Goal: Communication & Community: Answer question/provide support

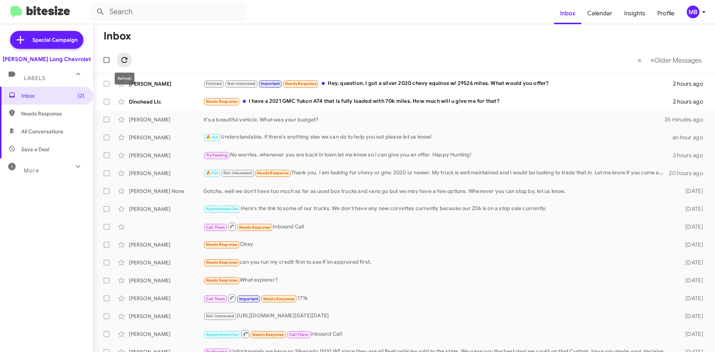
click at [123, 57] on icon at bounding box center [124, 59] width 9 height 9
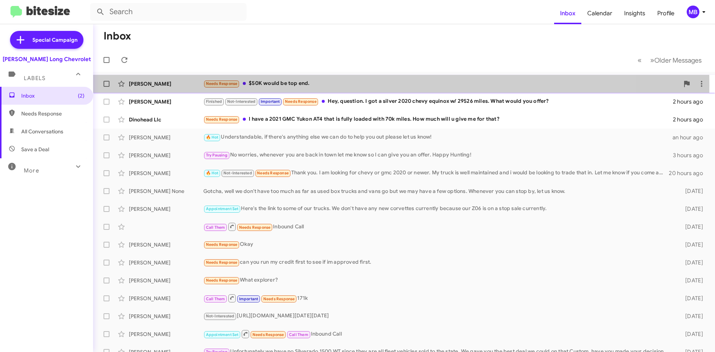
click at [294, 85] on div "Needs Response $50K would be top end." at bounding box center [441, 83] width 476 height 9
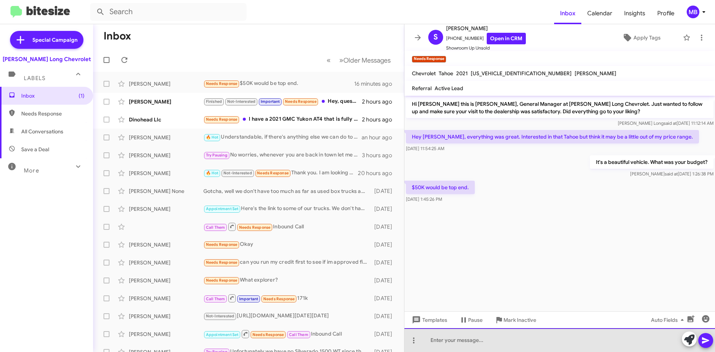
click at [483, 349] on div at bounding box center [559, 340] width 311 height 24
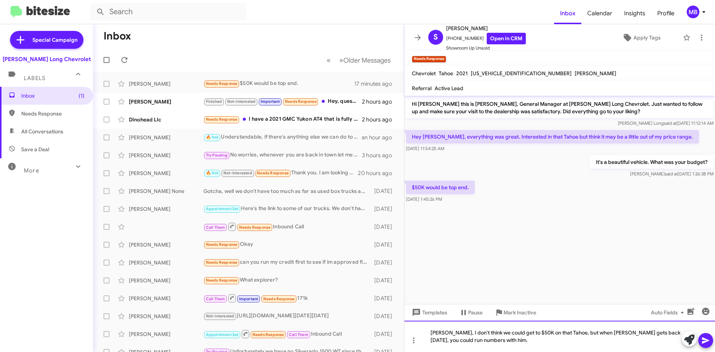
click at [576, 332] on div "[PERSON_NAME], I don't think we could get to $50K on that Tahoe, but when [PERS…" at bounding box center [559, 336] width 311 height 31
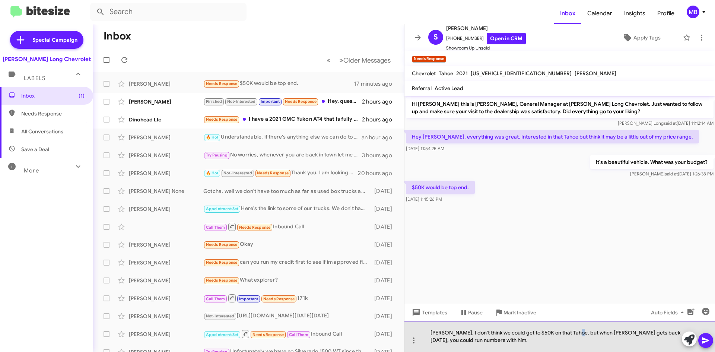
click at [576, 332] on div "[PERSON_NAME], I don't think we could get to $50K on that Tahoe, but when [PERS…" at bounding box center [559, 336] width 311 height 31
click at [573, 332] on div "[PERSON_NAME], I don't think we could get to $50K on that Tahoe, but when [PERS…" at bounding box center [559, 336] width 311 height 31
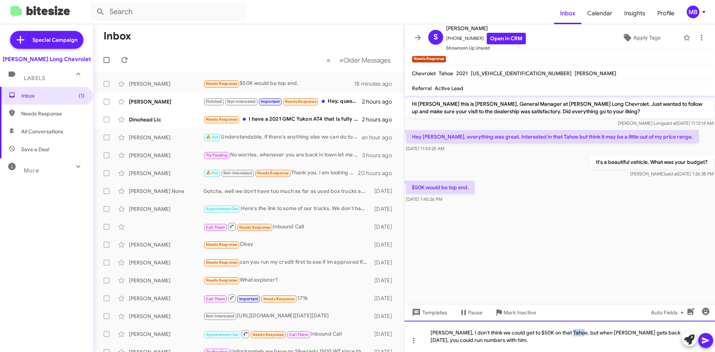
click at [573, 332] on div "[PERSON_NAME], I don't think we could get to $50K on that Tahoe, but when [PERS…" at bounding box center [559, 336] width 311 height 31
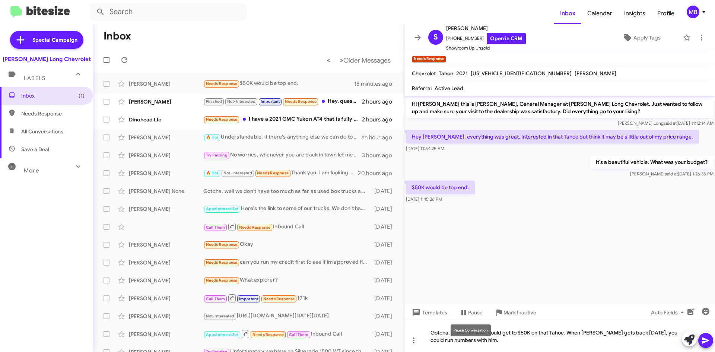
click at [481, 340] on mat-tooltip-component "Pause Conversation" at bounding box center [470, 330] width 51 height 22
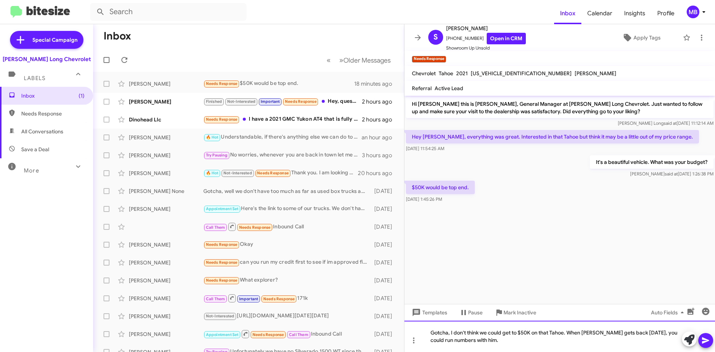
click at [483, 343] on div "Gotcha, I don't think we could get to $50K on that Tahoe. When [PERSON_NAME] ge…" at bounding box center [559, 336] width 311 height 31
click at [646, 333] on div "Gotcha, I don't think we could get to $50K on that Tahoe. When [PERSON_NAME] ge…" at bounding box center [559, 336] width 311 height 31
click at [505, 341] on div "Gotcha, I don't think we could get to $50K on that Tahoe. When [PERSON_NAME] ge…" at bounding box center [559, 336] width 311 height 31
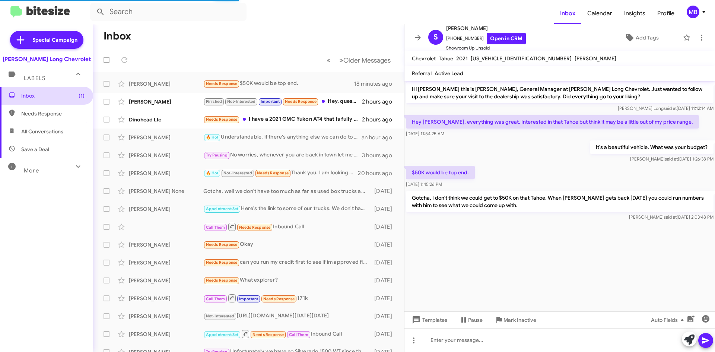
click at [54, 101] on span "Inbox (1)" at bounding box center [46, 96] width 93 height 18
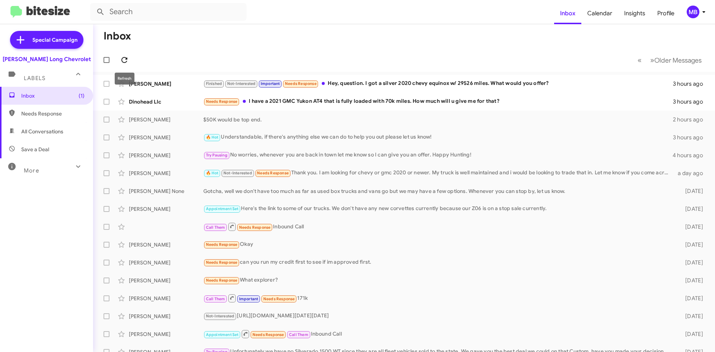
click at [120, 59] on span at bounding box center [124, 59] width 15 height 9
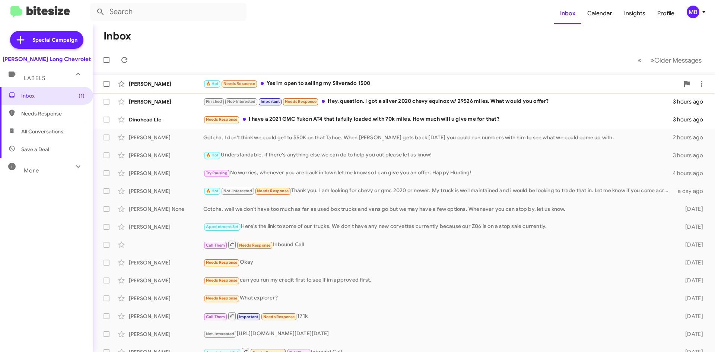
click at [421, 80] on div "🔥 Hot Needs Response Yes im open to selling my Silverado 1500" at bounding box center [441, 83] width 476 height 9
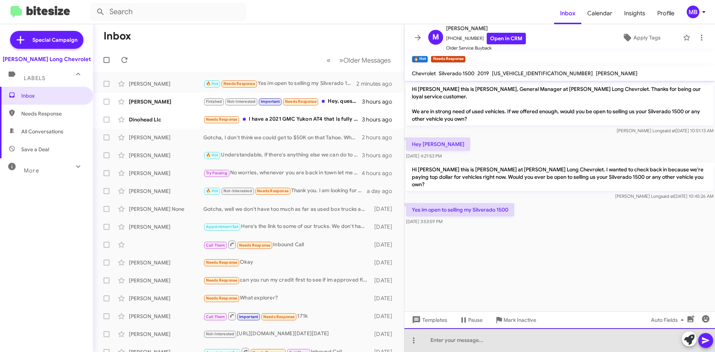
click at [505, 345] on div at bounding box center [559, 340] width 311 height 24
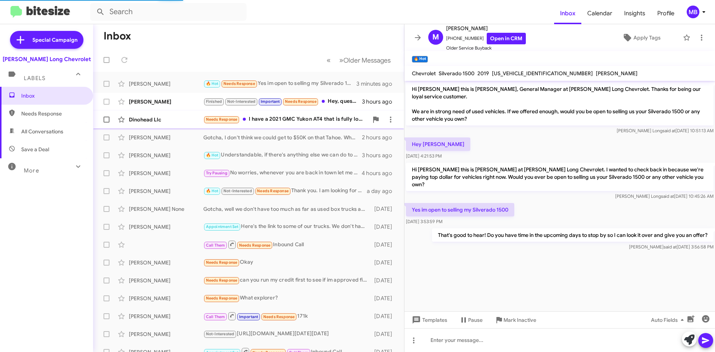
drag, startPoint x: 336, startPoint y: 120, endPoint x: 337, endPoint y: 124, distance: 3.8
click at [336, 121] on div "Needs Response I have a 2021 GMC Yukon AT4 that is fully loaded with 70k miles.…" at bounding box center [285, 119] width 165 height 9
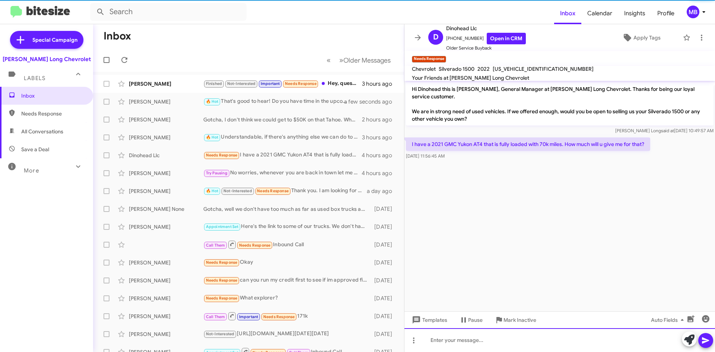
click at [495, 340] on div at bounding box center [559, 340] width 311 height 24
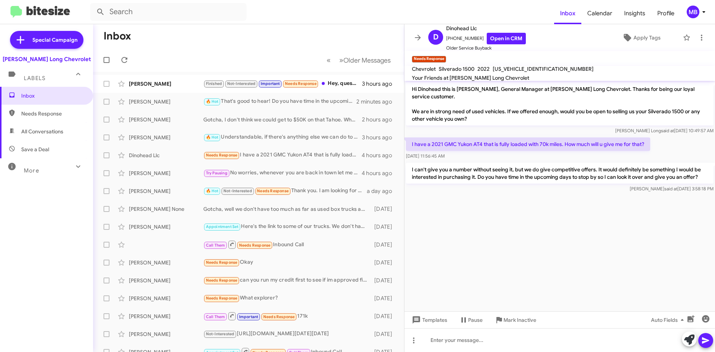
click at [60, 109] on span "Needs Response" at bounding box center [46, 114] width 93 height 18
type input "in:needs-response"
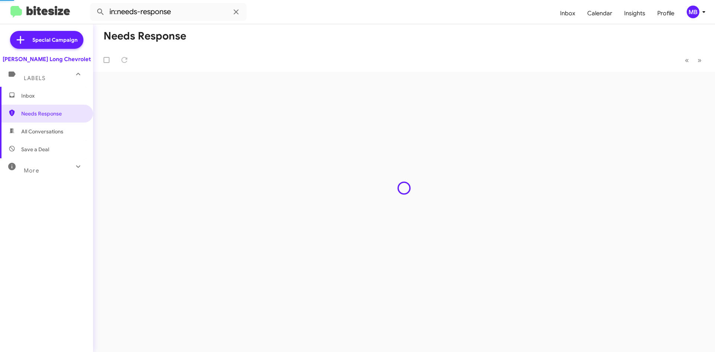
click at [64, 99] on span "Inbox" at bounding box center [52, 95] width 63 height 7
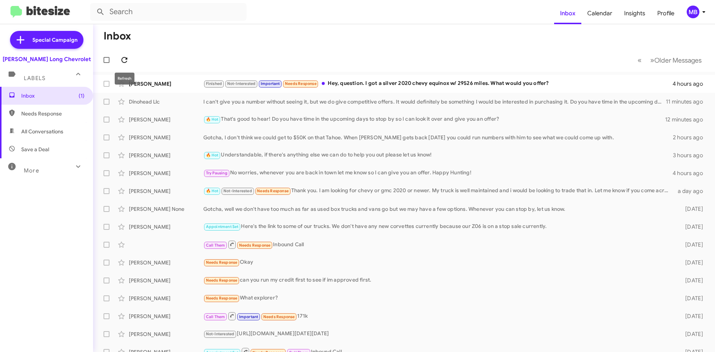
click at [126, 57] on icon at bounding box center [124, 59] width 9 height 9
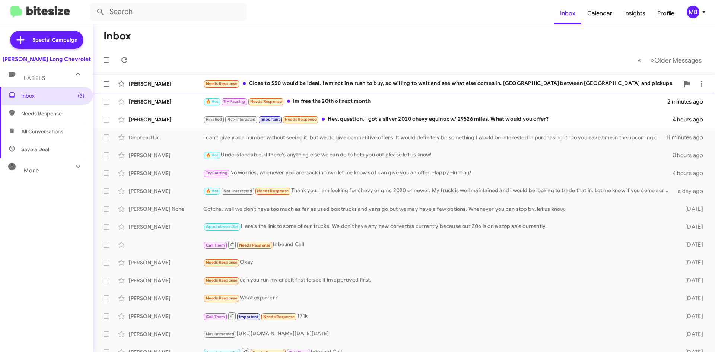
click at [432, 86] on div "Needs Response Close to $50 would be ideal. I am not in a rush to buy, so willi…" at bounding box center [441, 83] width 476 height 9
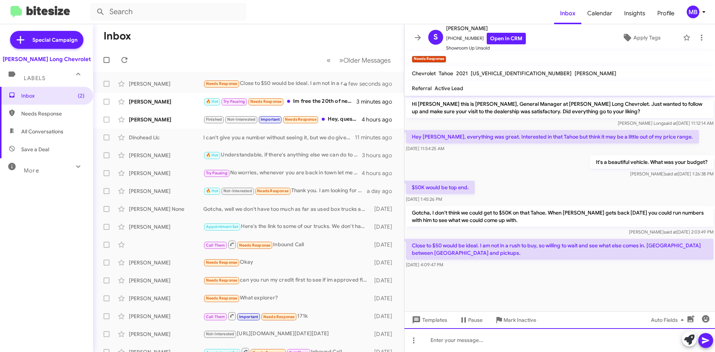
click at [468, 345] on div at bounding box center [559, 340] width 311 height 24
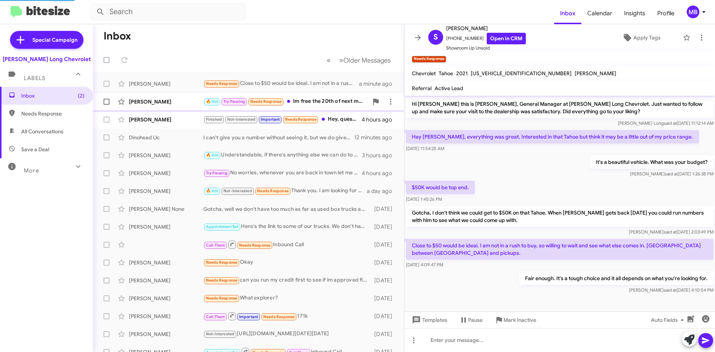
click at [332, 99] on div "🔥 Hot Try Pausing Needs Response Im free the 20th of next month" at bounding box center [285, 101] width 165 height 9
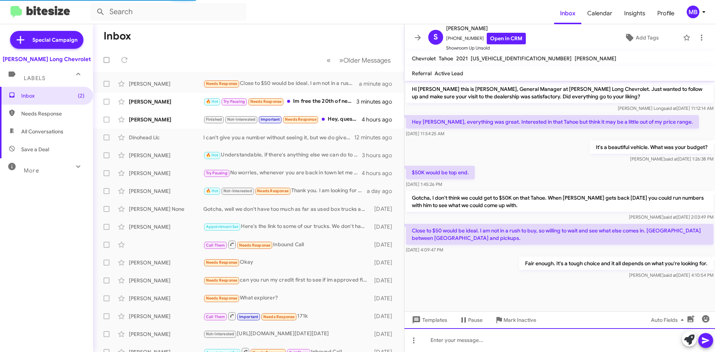
click at [499, 337] on div at bounding box center [559, 340] width 311 height 24
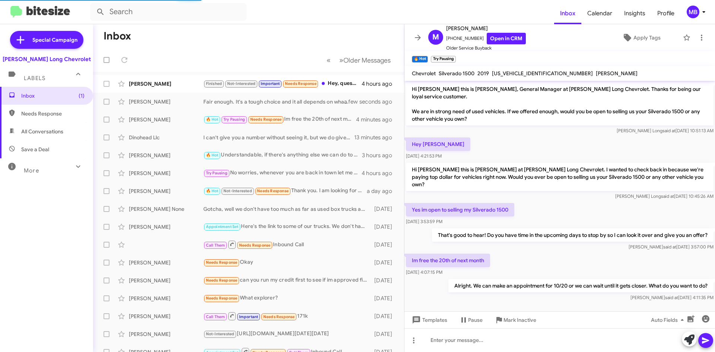
click at [44, 113] on span "Needs Response" at bounding box center [52, 113] width 63 height 7
type input "in:needs-response"
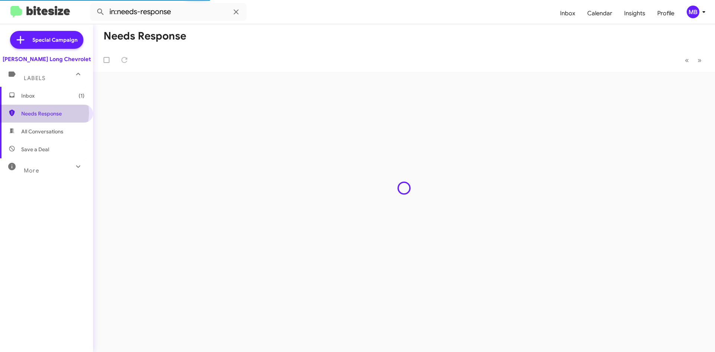
click at [44, 86] on mat-expansion-panel-header "Labels" at bounding box center [46, 75] width 93 height 24
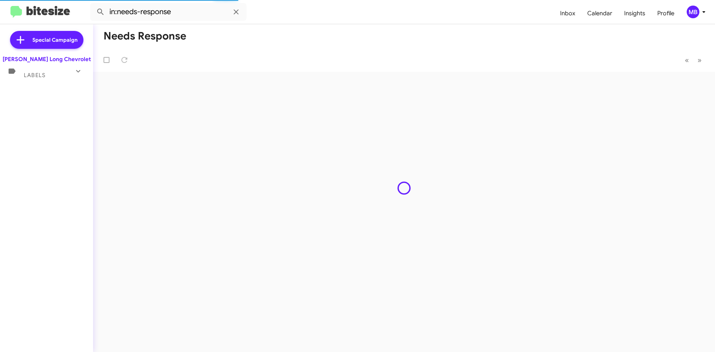
click at [51, 75] on div "Labels" at bounding box center [39, 72] width 66 height 14
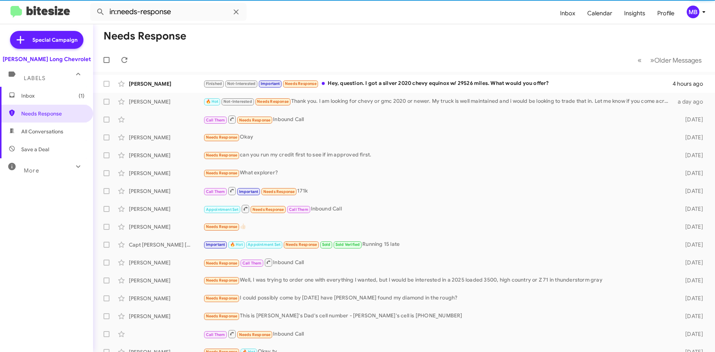
click at [55, 102] on span "Inbox (1)" at bounding box center [46, 96] width 93 height 18
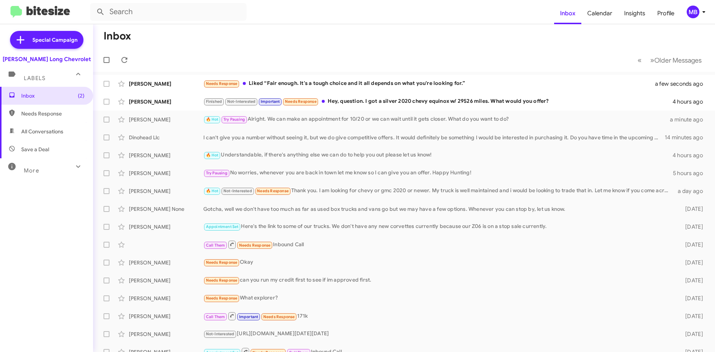
drag, startPoint x: 523, startPoint y: 75, endPoint x: 526, endPoint y: 72, distance: 4.8
click at [521, 68] on div "Inbox « Previous » Next Older Messages [PERSON_NAME] Needs Response Liked “Fair…" at bounding box center [404, 188] width 622 height 328
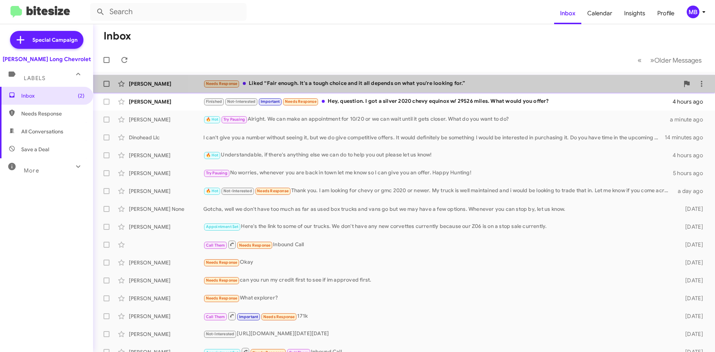
click at [524, 79] on div "Needs Response Liked “Fair enough. It's a tough choice and it all depends on wh…" at bounding box center [441, 83] width 476 height 9
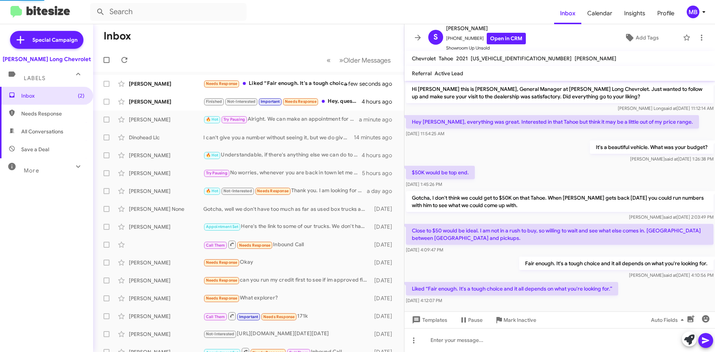
scroll to position [9, 0]
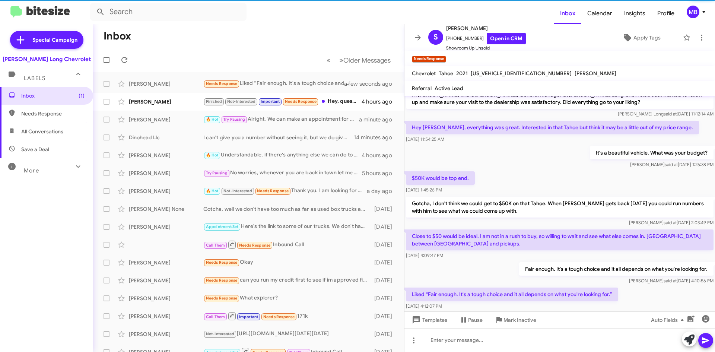
click at [50, 111] on span "Needs Response" at bounding box center [52, 113] width 63 height 7
type input "in:needs-response"
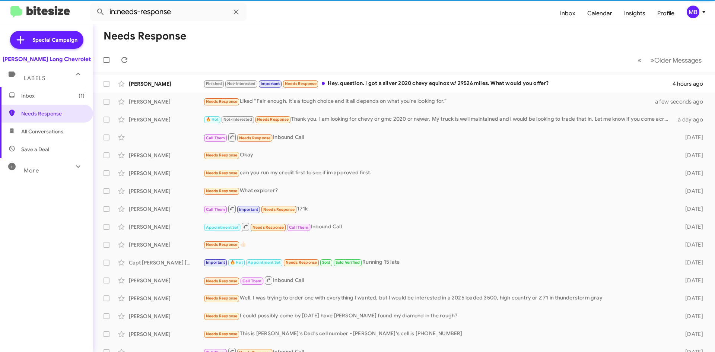
click at [55, 101] on span "Inbox (1)" at bounding box center [46, 96] width 93 height 18
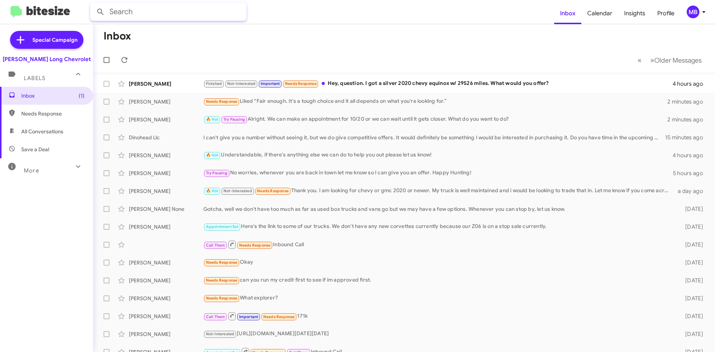
click at [176, 12] on input "text" at bounding box center [168, 12] width 156 height 18
type input "[PERSON_NAME]"
click at [93, 4] on button at bounding box center [100, 11] width 15 height 15
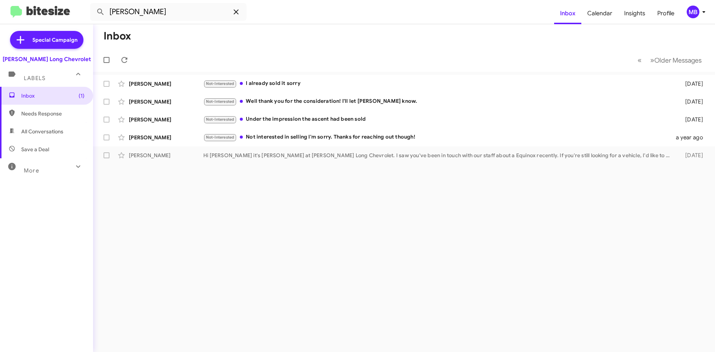
click at [241, 14] on span at bounding box center [236, 11] width 15 height 9
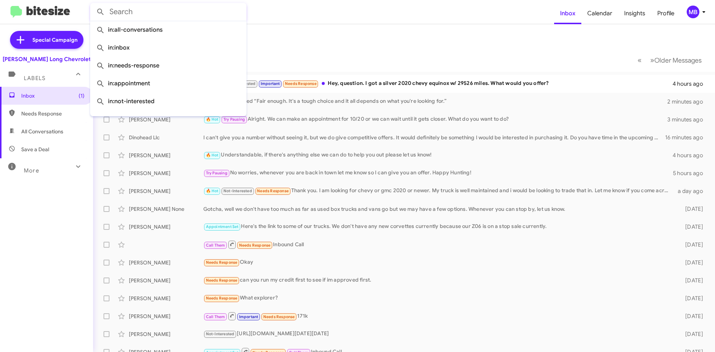
click at [326, 45] on mat-toolbar-row "Inbox" at bounding box center [404, 36] width 622 height 24
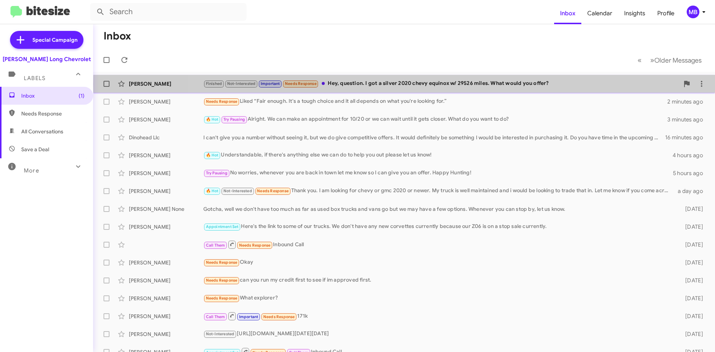
click at [428, 85] on div "Finished Not-Interested Important Needs Response Hey, question. I got a silver …" at bounding box center [441, 83] width 476 height 9
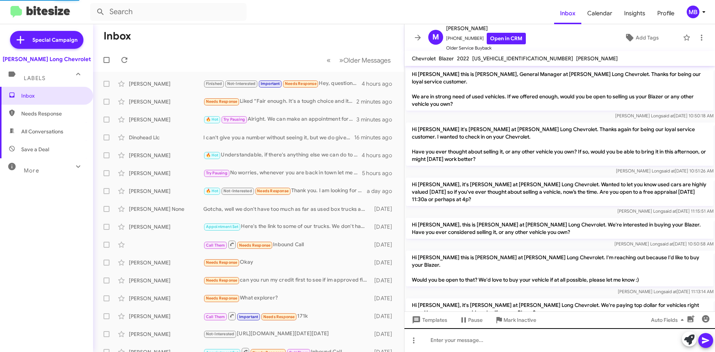
scroll to position [428, 0]
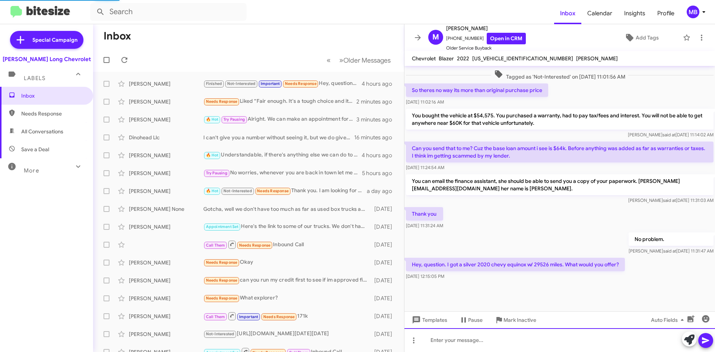
click at [539, 336] on div at bounding box center [559, 340] width 311 height 24
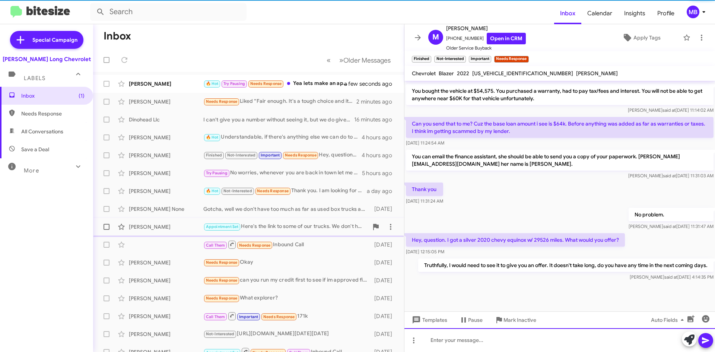
scroll to position [470, 0]
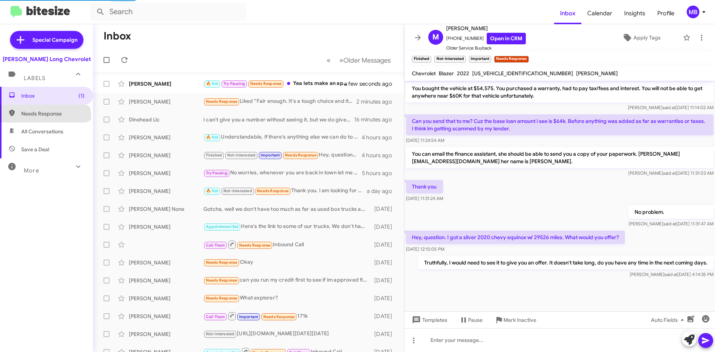
click at [45, 118] on span "Needs Response" at bounding box center [46, 114] width 93 height 18
type input "in:needs-response"
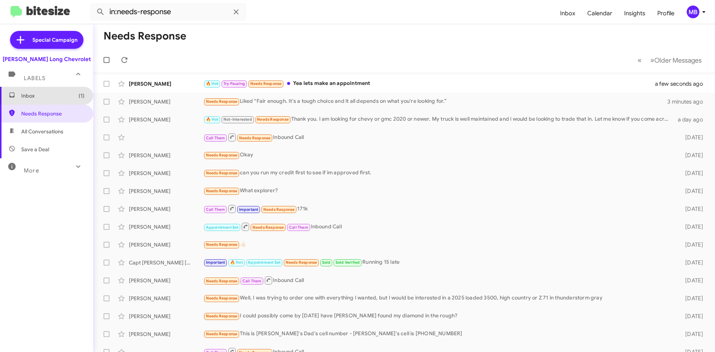
click at [56, 98] on span "Inbox (1)" at bounding box center [52, 95] width 63 height 7
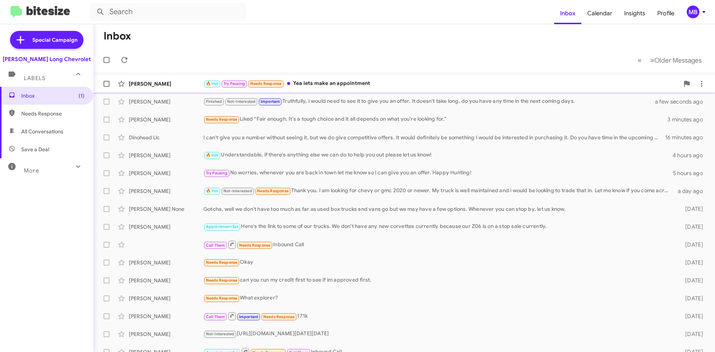
click at [490, 85] on div "🔥 Hot Try Pausing Needs Response Yea lets make an appointment" at bounding box center [441, 83] width 476 height 9
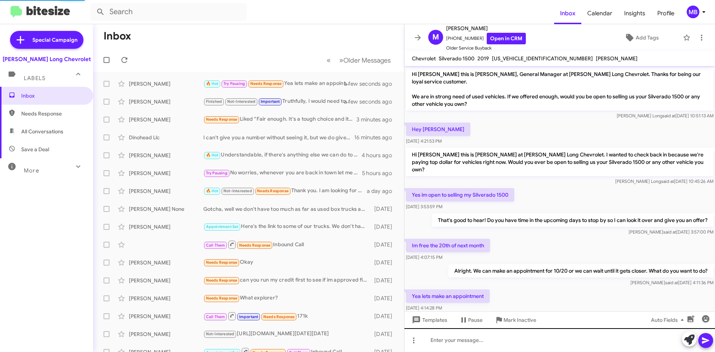
scroll to position [9, 0]
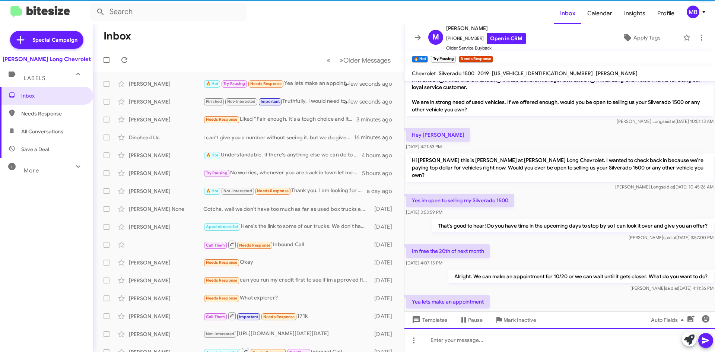
click at [480, 332] on div at bounding box center [559, 340] width 311 height 24
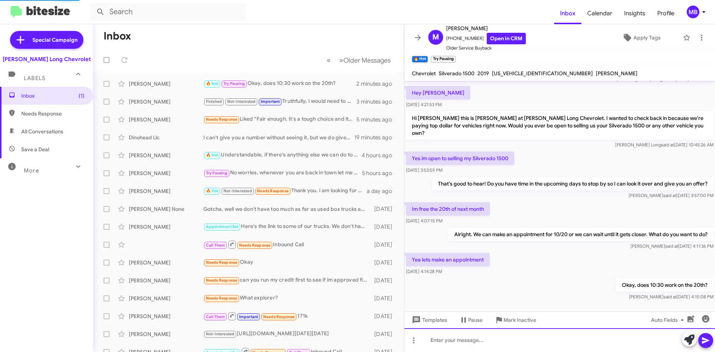
scroll to position [0, 0]
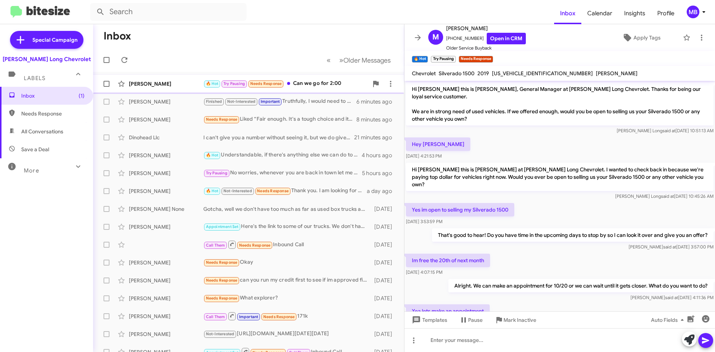
drag, startPoint x: 309, startPoint y: 83, endPoint x: 313, endPoint y: 83, distance: 3.8
click at [309, 83] on div "🔥 Hot Try Pausing Needs Response Can we go for 2:00" at bounding box center [285, 83] width 165 height 9
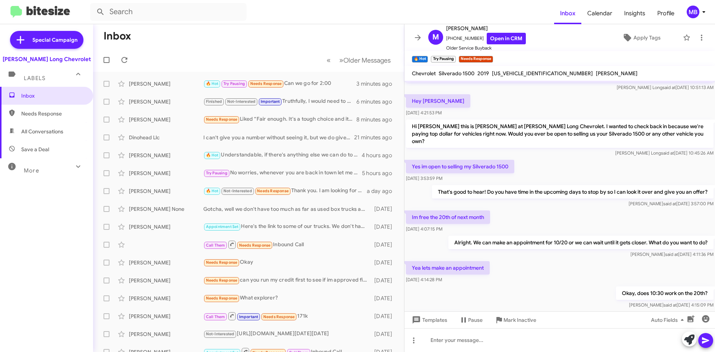
scroll to position [79, 0]
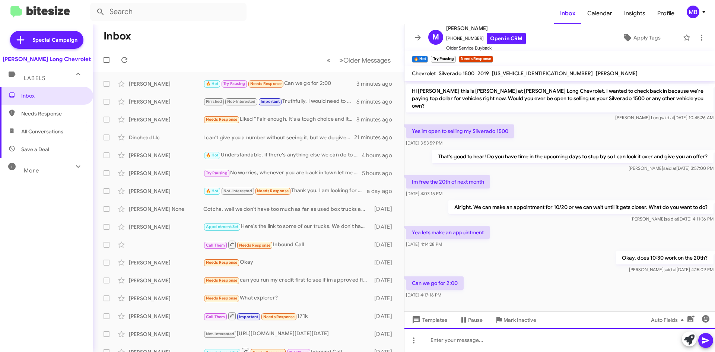
click at [504, 331] on div at bounding box center [559, 340] width 311 height 24
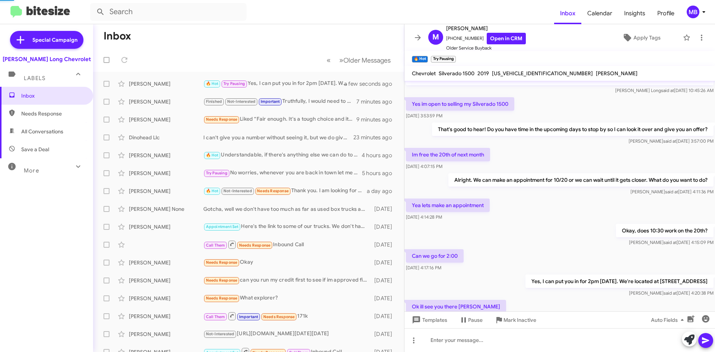
scroll to position [0, 0]
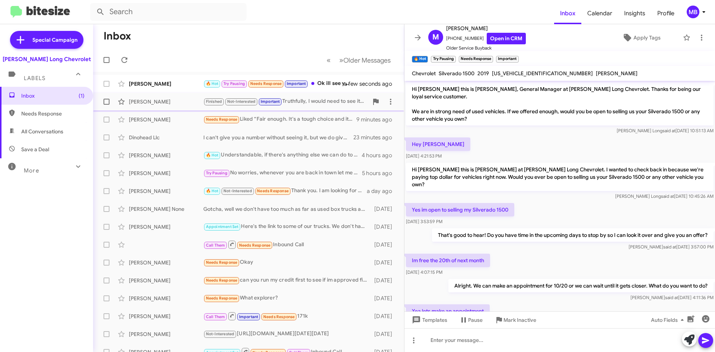
drag, startPoint x: 332, startPoint y: 87, endPoint x: 348, endPoint y: 95, distance: 17.7
click at [332, 87] on div "🔥 Hot Try Pausing Needs Response Important Ok ill see you there [PERSON_NAME]" at bounding box center [278, 83] width 150 height 9
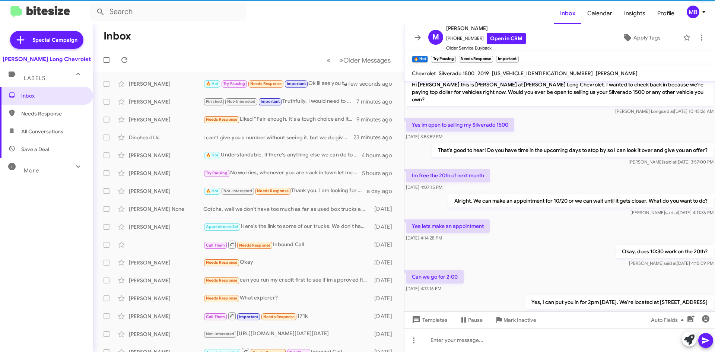
scroll to position [133, 0]
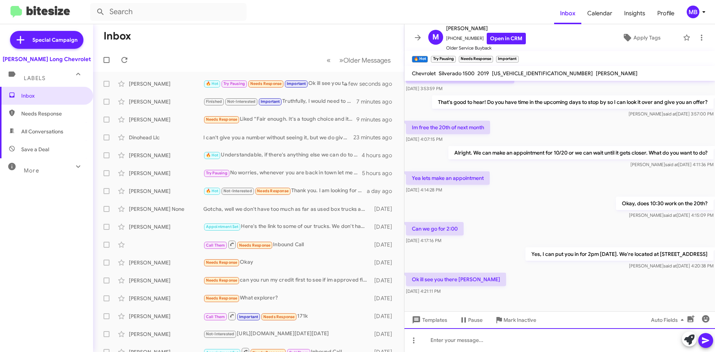
click at [587, 335] on div at bounding box center [559, 340] width 311 height 24
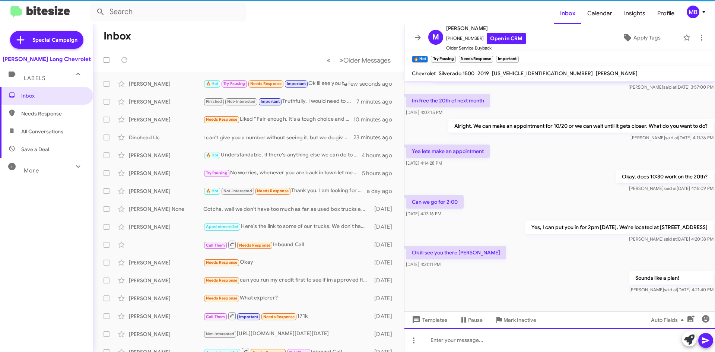
scroll to position [160, 0]
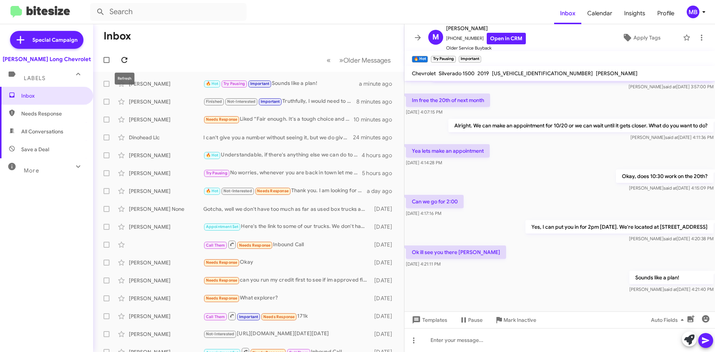
click at [119, 57] on span at bounding box center [124, 59] width 15 height 9
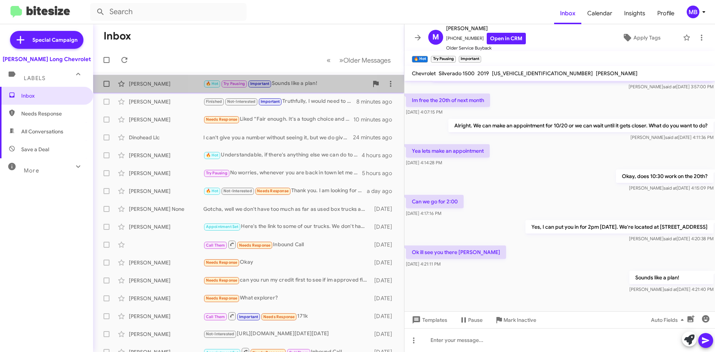
click at [289, 85] on div "🔥 Hot Try Pausing Important Sounds like a plan!" at bounding box center [285, 83] width 165 height 9
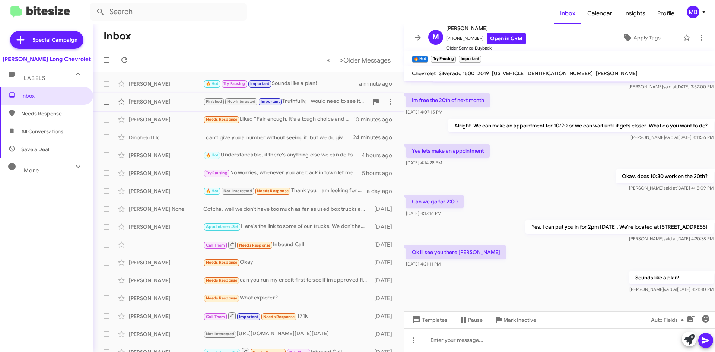
click at [316, 102] on div "Finished Not-Interested Important Truthfully, I would need to see it to give yo…" at bounding box center [285, 101] width 165 height 9
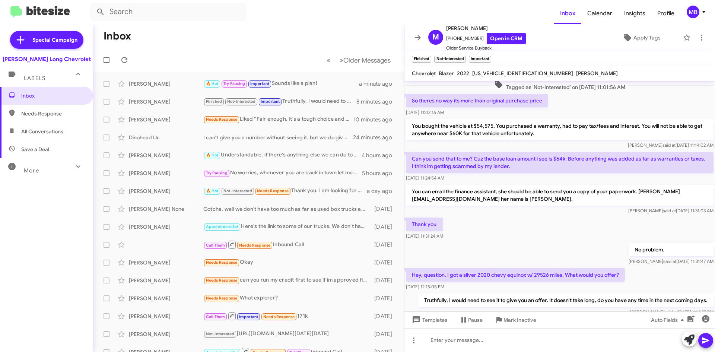
scroll to position [470, 0]
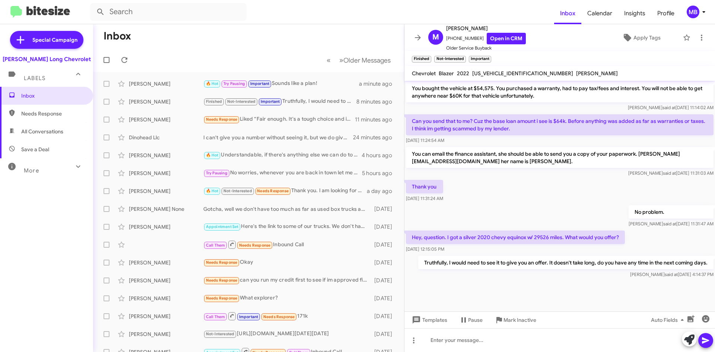
click at [48, 109] on span "Needs Response" at bounding box center [46, 114] width 93 height 18
type input "in:needs-response"
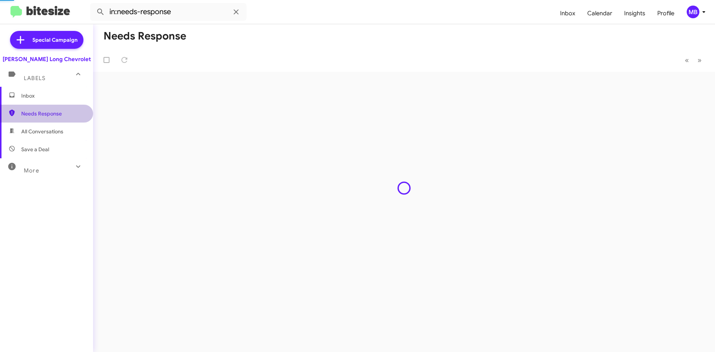
click at [51, 105] on span "Needs Response" at bounding box center [46, 114] width 93 height 18
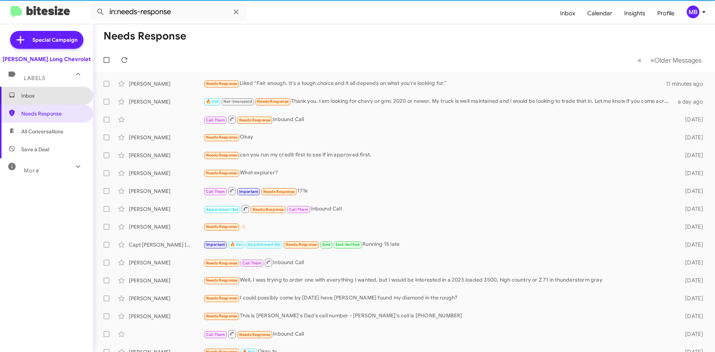
click at [55, 99] on span "Inbox" at bounding box center [52, 95] width 63 height 7
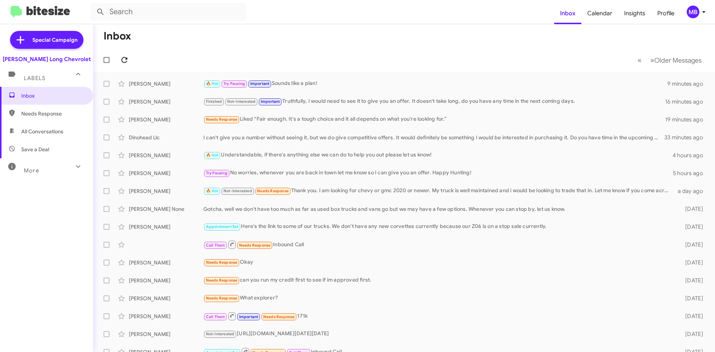
click at [125, 64] on button at bounding box center [124, 60] width 15 height 15
click at [121, 57] on icon at bounding box center [124, 59] width 9 height 9
click at [128, 57] on icon at bounding box center [124, 59] width 9 height 9
click at [128, 56] on icon at bounding box center [124, 59] width 9 height 9
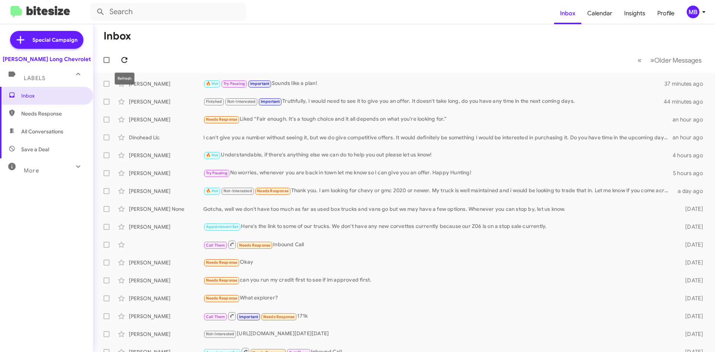
click at [128, 62] on icon at bounding box center [124, 59] width 9 height 9
